Goal: Task Accomplishment & Management: Complete application form

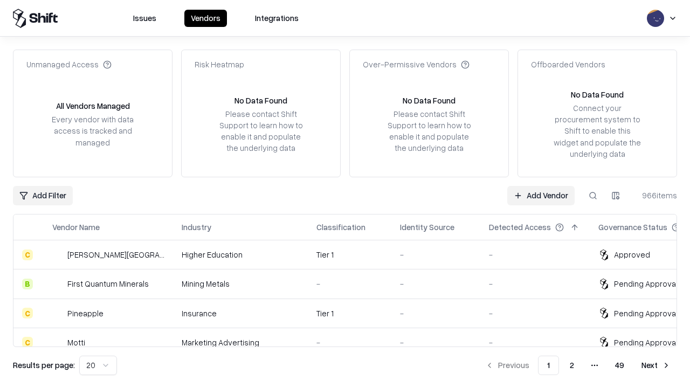
click at [540, 195] on link "Add Vendor" at bounding box center [540, 195] width 67 height 19
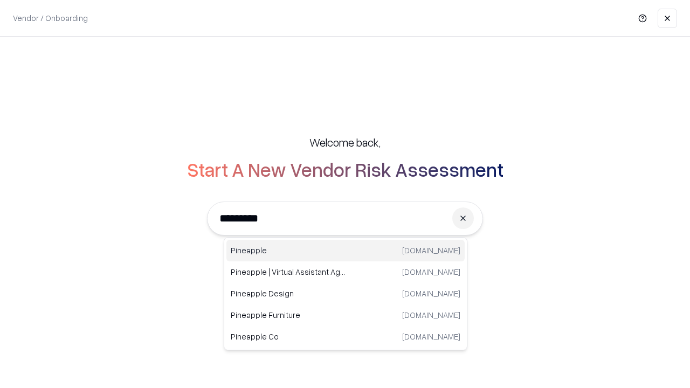
click at [345, 251] on div "Pineapple pineappleenergy.com" at bounding box center [345, 251] width 238 height 22
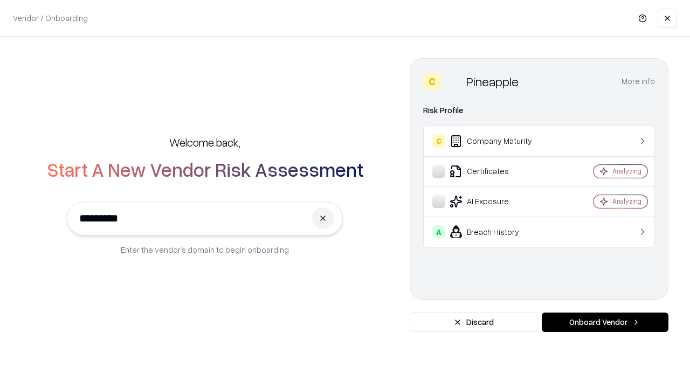
type input "*********"
click at [604, 322] on button "Onboard Vendor" at bounding box center [604, 321] width 127 height 19
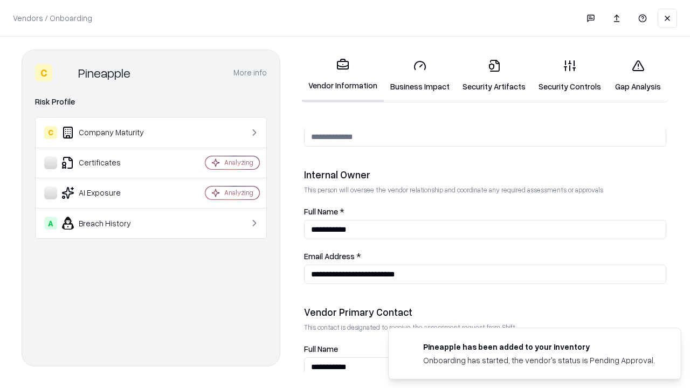
scroll to position [558, 0]
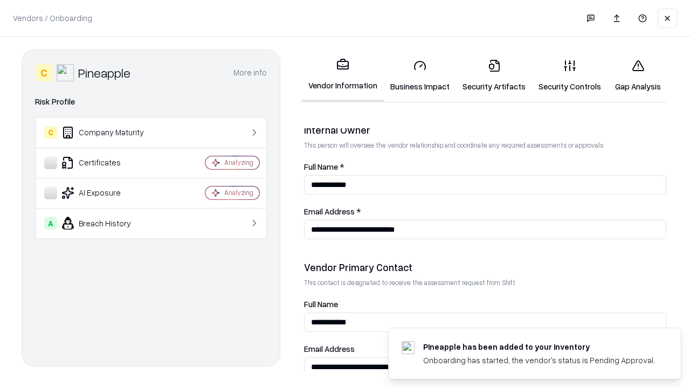
click at [420, 75] on link "Business Impact" at bounding box center [420, 76] width 72 height 50
click at [493, 75] on link "Security Artifacts" at bounding box center [494, 76] width 76 height 50
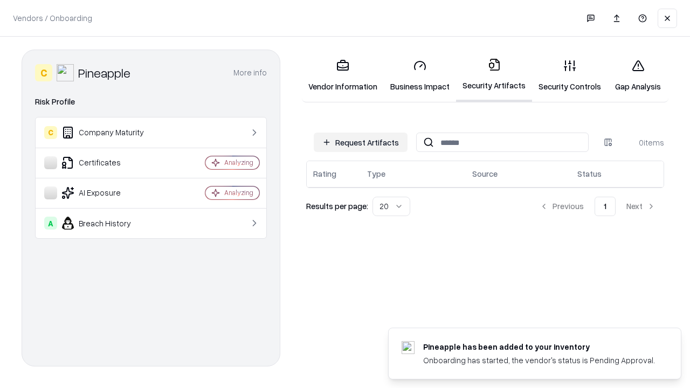
click at [360, 142] on button "Request Artifacts" at bounding box center [361, 142] width 94 height 19
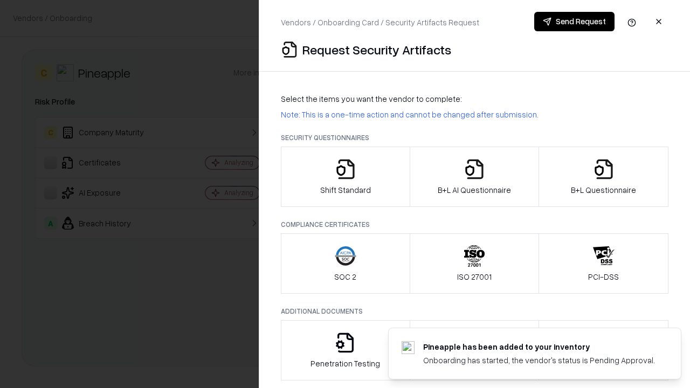
click at [345, 177] on icon "button" at bounding box center [346, 169] width 22 height 22
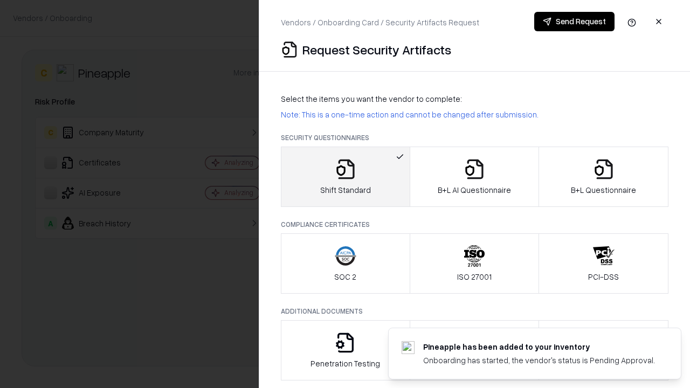
click at [574, 22] on button "Send Request" at bounding box center [574, 21] width 80 height 19
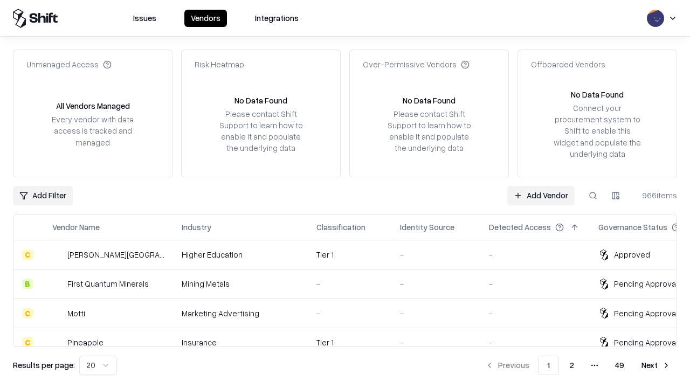
click at [593, 195] on button at bounding box center [592, 195] width 19 height 19
type input "*********"
click at [351, 337] on div "Tier 1" at bounding box center [349, 342] width 66 height 11
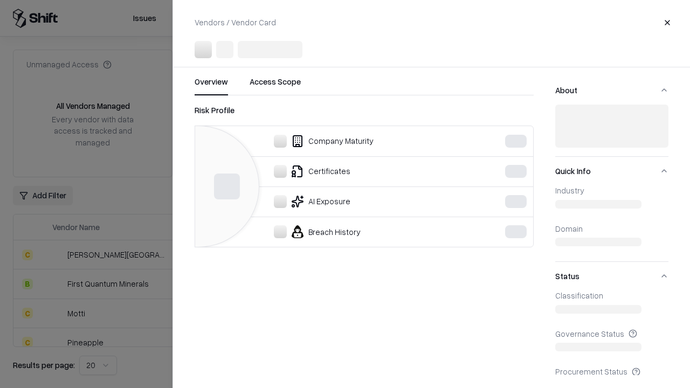
scroll to position [10, 0]
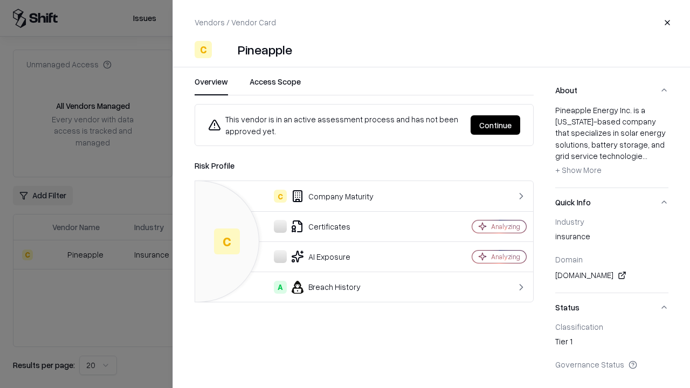
click at [495, 125] on button "Continue" at bounding box center [495, 124] width 50 height 19
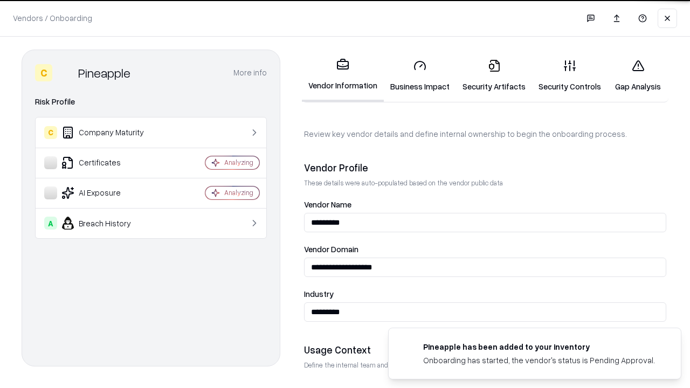
click at [493, 75] on link "Security Artifacts" at bounding box center [494, 76] width 76 height 50
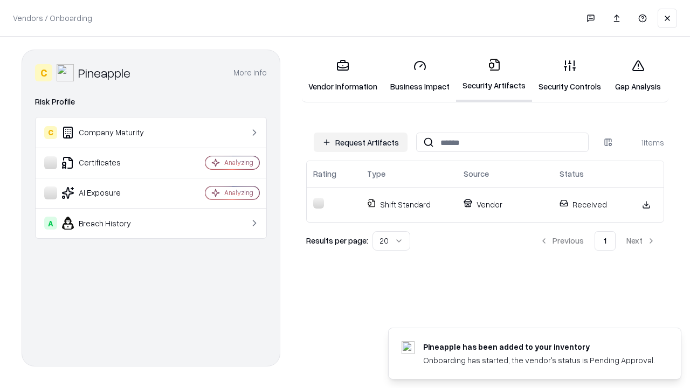
click at [637, 75] on link "Gap Analysis" at bounding box center [637, 76] width 61 height 50
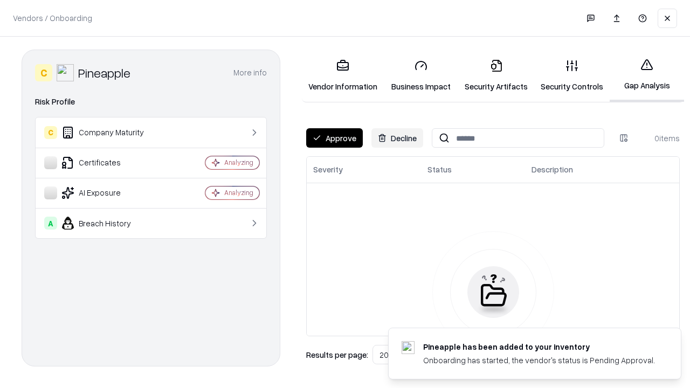
click at [334, 138] on button "Approve" at bounding box center [334, 137] width 57 height 19
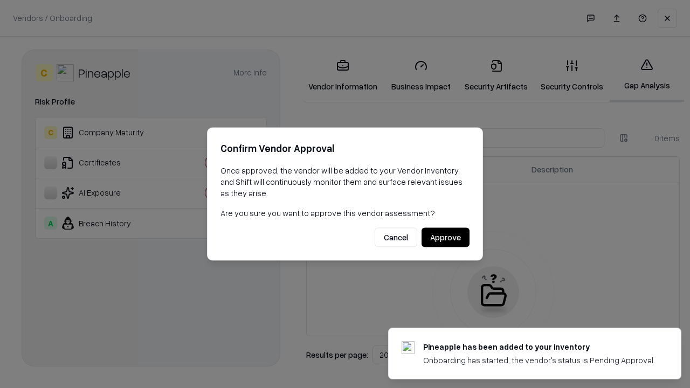
click at [445, 237] on button "Approve" at bounding box center [445, 237] width 48 height 19
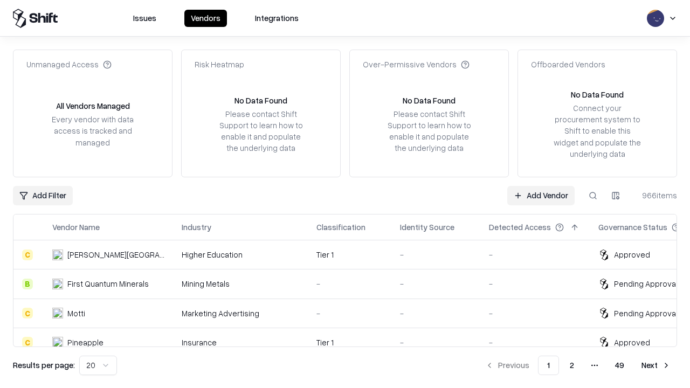
type input "*********"
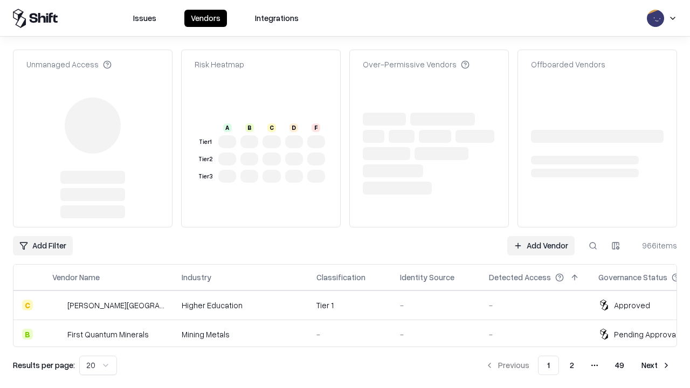
click at [540, 236] on link "Add Vendor" at bounding box center [540, 245] width 67 height 19
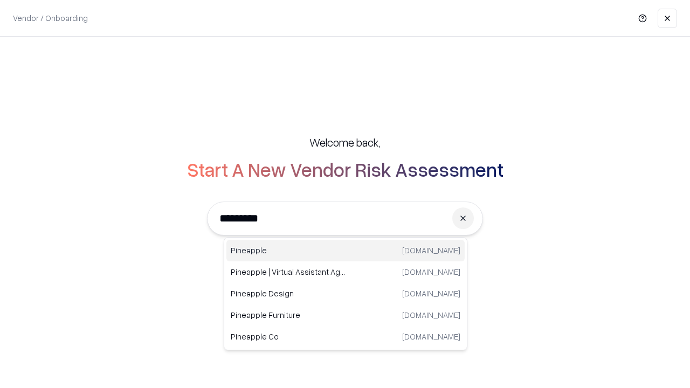
click at [345, 251] on div "Pineapple pineappleenergy.com" at bounding box center [345, 251] width 238 height 22
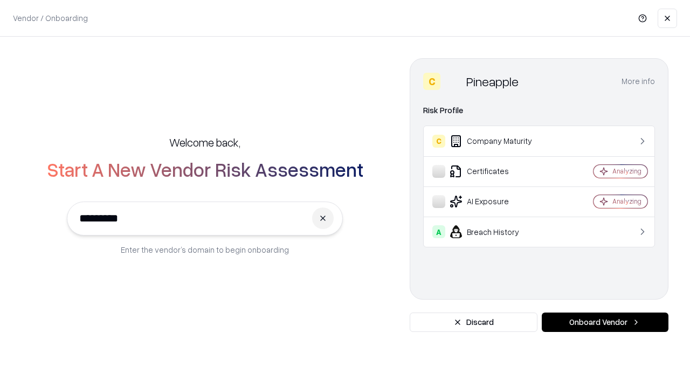
type input "*********"
click at [604, 322] on button "Onboard Vendor" at bounding box center [604, 321] width 127 height 19
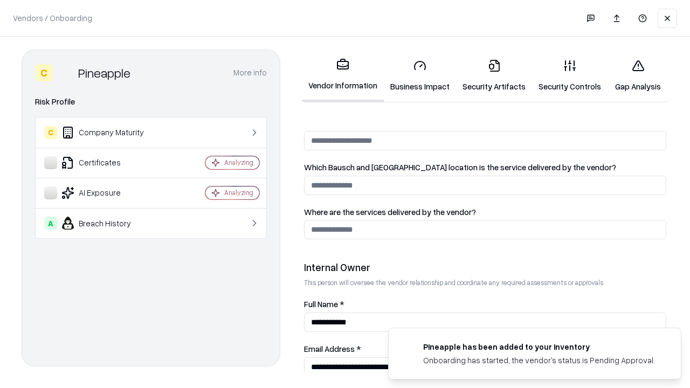
scroll to position [558, 0]
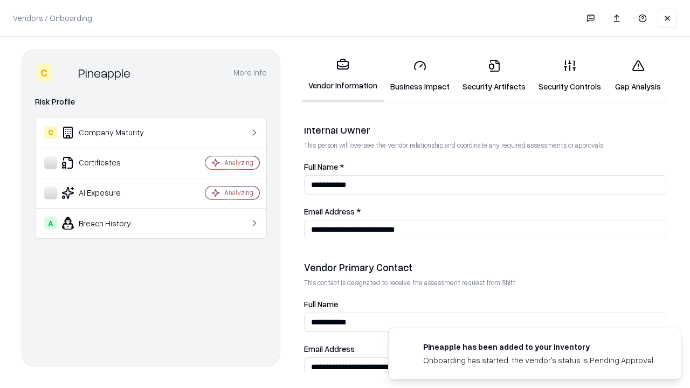
click at [637, 75] on link "Gap Analysis" at bounding box center [637, 76] width 61 height 50
